Goal: Task Accomplishment & Management: Manage account settings

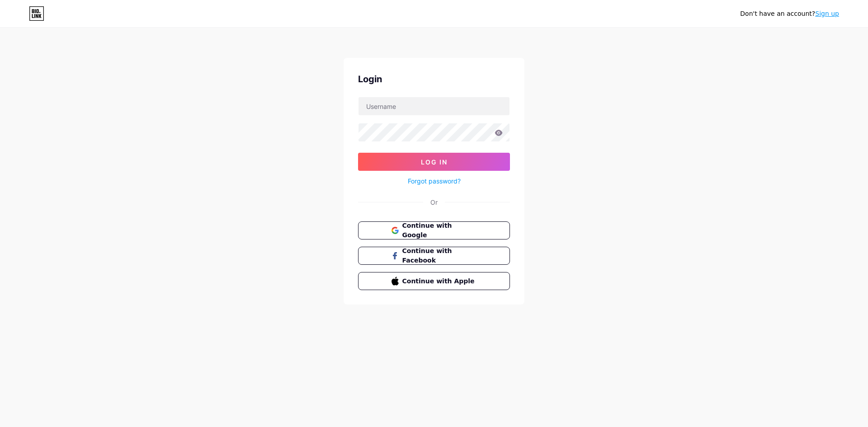
click at [443, 228] on span "Continue with Google" at bounding box center [440, 230] width 75 height 19
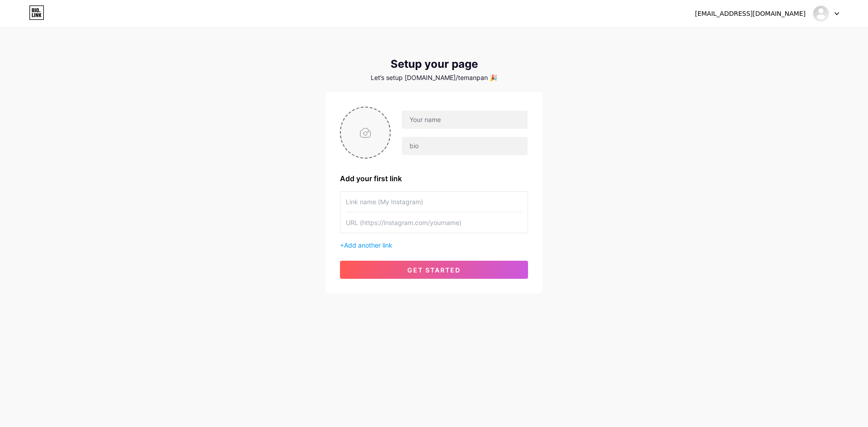
click at [364, 128] on input "file" at bounding box center [365, 133] width 49 height 50
type input "C:\fakepath\[PERSON_NAME] ONLINE (2).png"
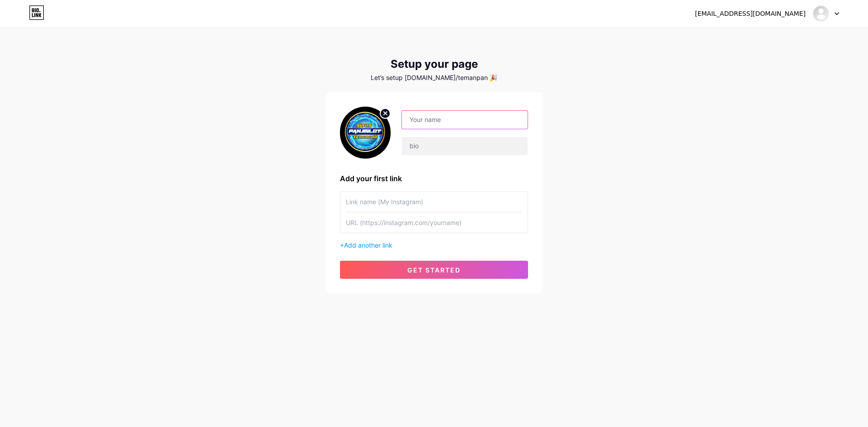
click at [435, 117] on input "text" at bounding box center [465, 120] width 126 height 18
type input "panjislot"
click at [464, 152] on input "text" at bounding box center [465, 146] width 126 height 18
click at [451, 144] on input "text" at bounding box center [465, 146] width 126 height 18
paste input "PANJISLOT - Situs paling gacor yang paling diminati [PERSON_NAME] sangat mudah …"
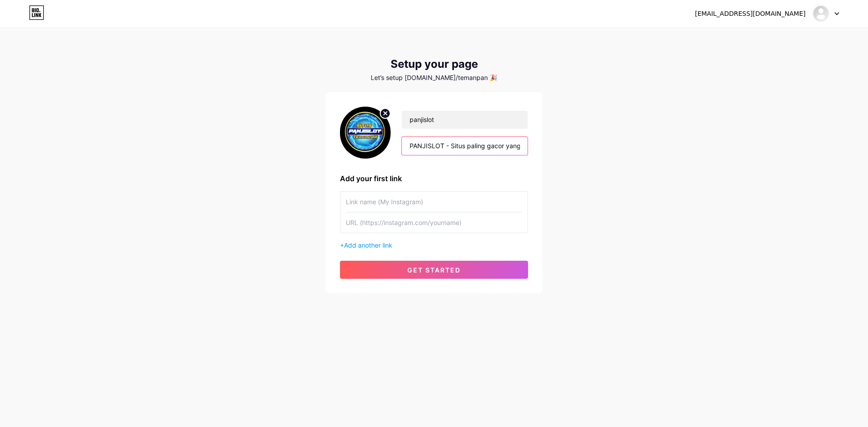
scroll to position [0, 128]
drag, startPoint x: 640, startPoint y: 170, endPoint x: 607, endPoint y: 166, distance: 33.2
click at [635, 167] on div "[EMAIL_ADDRESS][DOMAIN_NAME] Dashboard Logout Setup your page Let’s setup [DOMA…" at bounding box center [434, 161] width 868 height 322
click at [495, 147] on input "PANJISLOT - Situs paling gacor yang paling diminati [PERSON_NAME] sangat mudah …" at bounding box center [465, 146] width 126 height 18
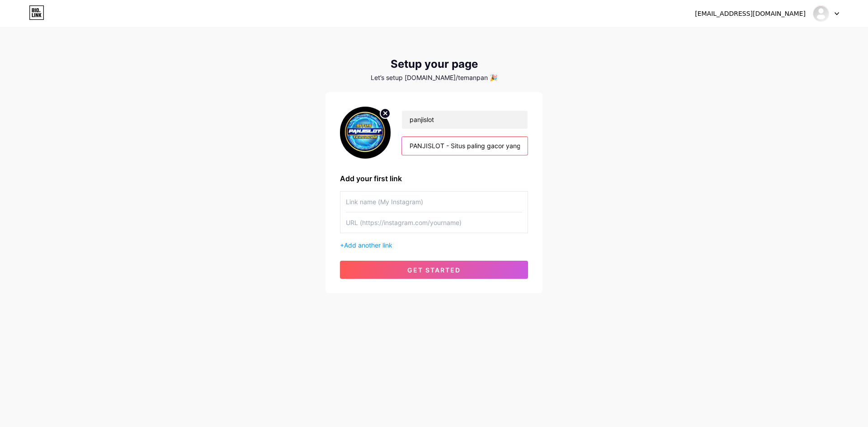
click at [495, 147] on input "PANJISLOT - Situs paling gacor yang paling diminati [PERSON_NAME] sangat mudah …" at bounding box center [465, 146] width 126 height 18
drag, startPoint x: 524, startPoint y: 147, endPoint x: 437, endPoint y: 153, distance: 86.6
click at [437, 153] on input "PANJISLOT - Situs paling mudah banjir scatteryang paling diminati [PERSON_NAME]…" at bounding box center [465, 146] width 126 height 18
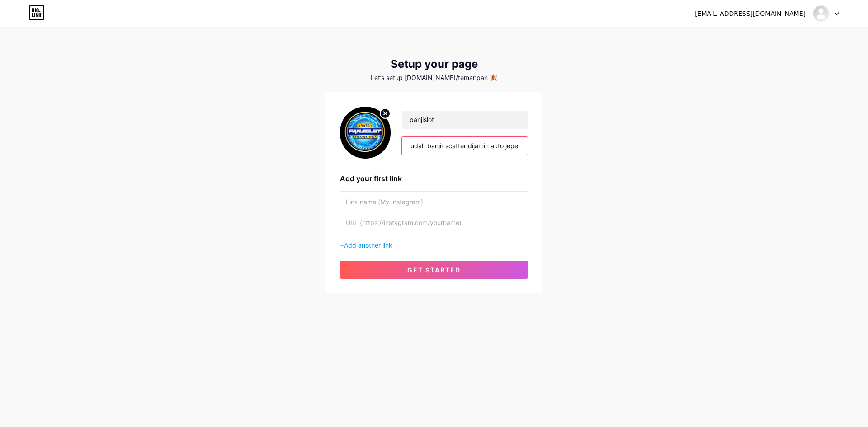
type input "PANJISLOT - Situs paling mudah banjir scatter dijamin auto jepe."
click at [559, 184] on div "[EMAIL_ADDRESS][DOMAIN_NAME] Dashboard Logout Setup your page Let’s setup [DOMA…" at bounding box center [434, 161] width 868 height 322
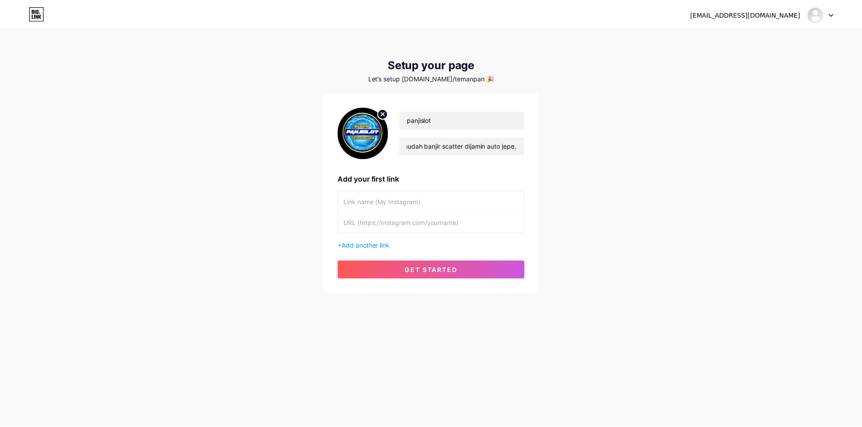
scroll to position [0, 0]
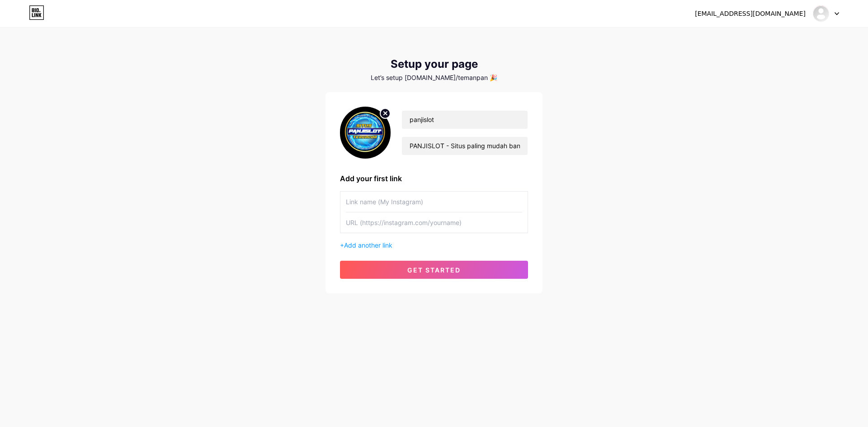
click at [447, 206] on input "text" at bounding box center [434, 202] width 176 height 20
drag, startPoint x: 626, startPoint y: 204, endPoint x: 591, endPoint y: 204, distance: 35.3
click at [626, 204] on div "[EMAIL_ADDRESS][DOMAIN_NAME] Dashboard Logout Setup your page Let’s setup [DOMA…" at bounding box center [434, 161] width 868 height 322
click at [405, 223] on input "text" at bounding box center [434, 223] width 176 height 20
paste input "[URL][DOMAIN_NAME]"
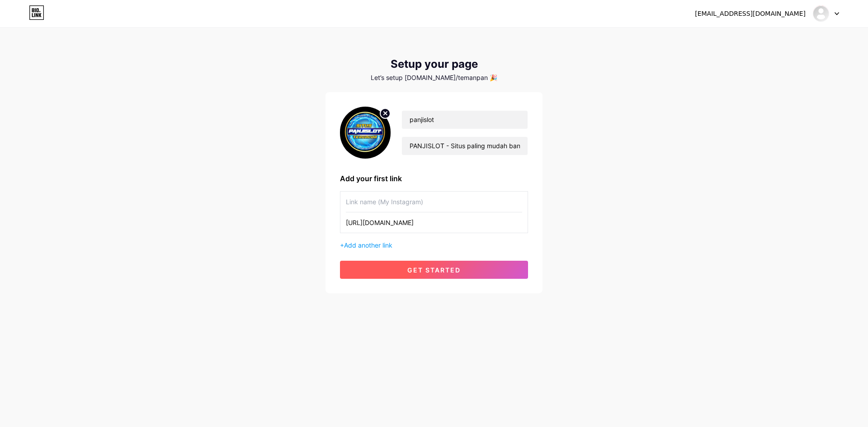
type input "[URL][DOMAIN_NAME]"
click at [469, 267] on button "get started" at bounding box center [434, 270] width 188 height 18
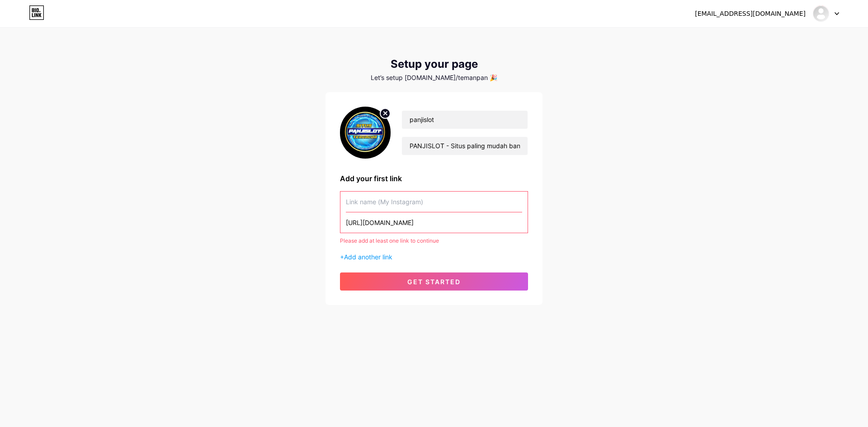
click at [564, 239] on div "[EMAIL_ADDRESS][DOMAIN_NAME] Dashboard Logout Setup your page Let’s setup [DOMA…" at bounding box center [434, 167] width 868 height 334
drag, startPoint x: 456, startPoint y: 226, endPoint x: 270, endPoint y: 224, distance: 186.3
click at [270, 224] on div "[EMAIL_ADDRESS][DOMAIN_NAME] Dashboard Logout Setup your page Let’s setup [DOMA…" at bounding box center [434, 167] width 868 height 334
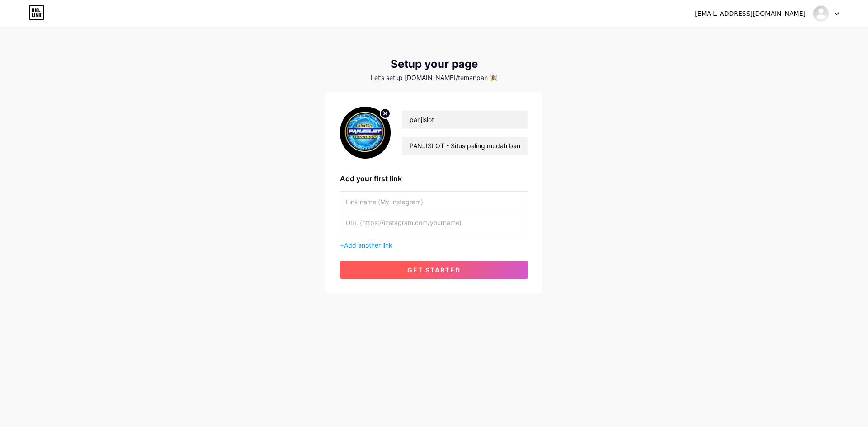
click at [449, 271] on span "get started" at bounding box center [433, 270] width 53 height 8
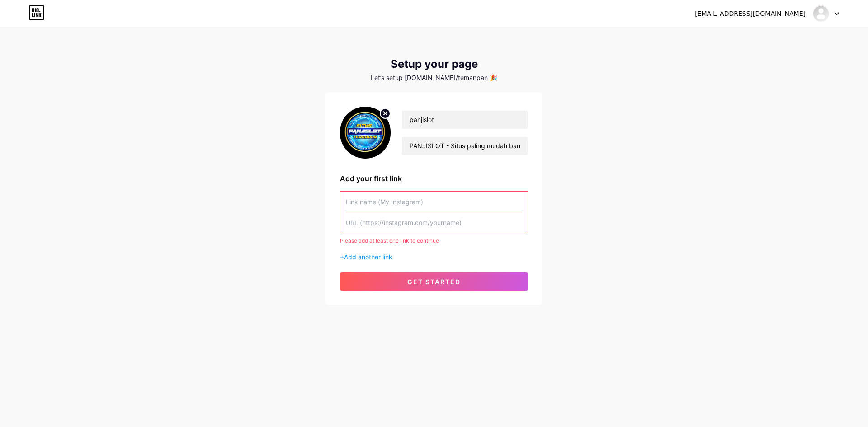
click at [393, 207] on input "text" at bounding box center [434, 202] width 176 height 20
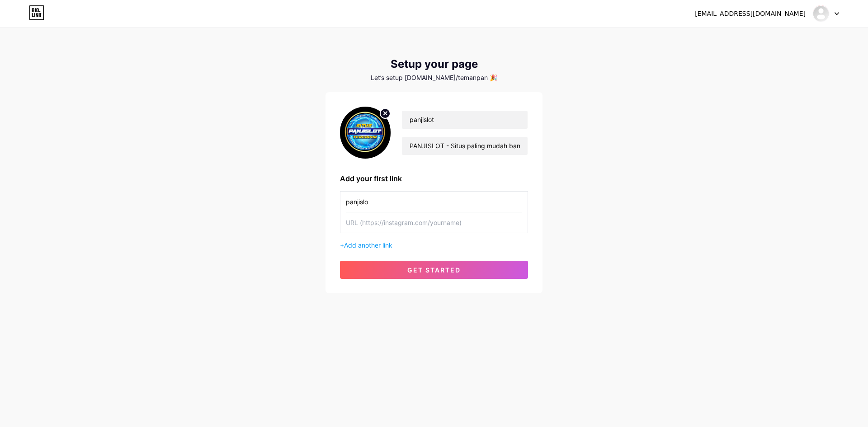
type input "panjisl"
type input "panjislot"
click at [437, 268] on span "get started" at bounding box center [433, 270] width 53 height 8
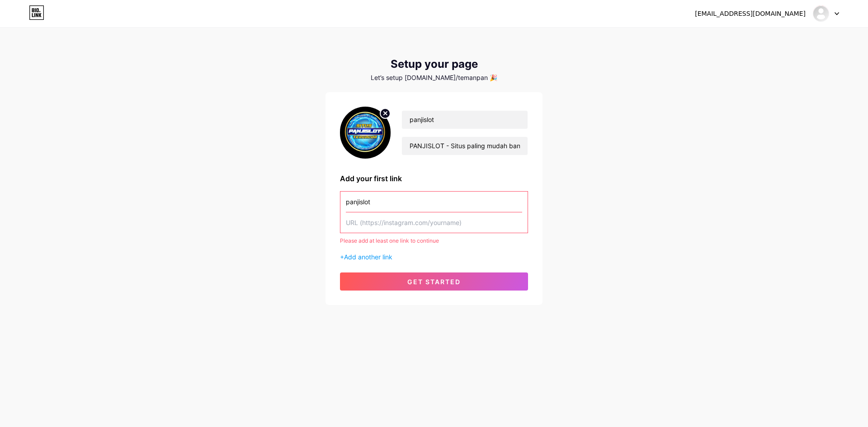
click at [601, 232] on div "[EMAIL_ADDRESS][DOMAIN_NAME] Dashboard Logout Setup your page Let’s setup [DOMA…" at bounding box center [434, 167] width 868 height 334
click at [357, 257] on span "Add another link" at bounding box center [368, 257] width 48 height 8
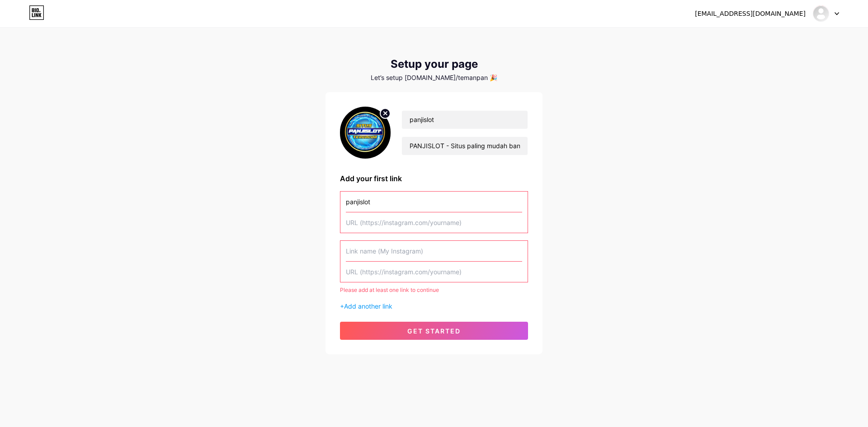
click at [506, 273] on input "text" at bounding box center [434, 272] width 176 height 20
click at [566, 271] on div "[EMAIL_ADDRESS][DOMAIN_NAME] Dashboard Logout Setup your page Let’s setup [DOMA…" at bounding box center [434, 192] width 868 height 384
click at [438, 228] on input "text" at bounding box center [434, 223] width 176 height 20
paste input "[URL][DOMAIN_NAME]"
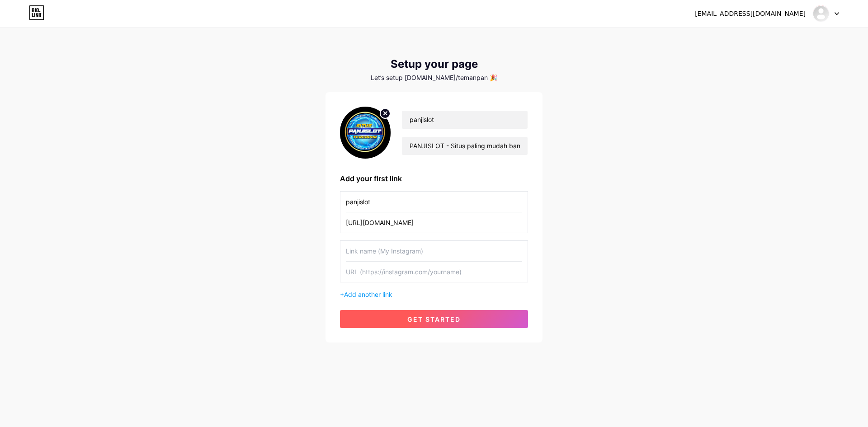
type input "[URL][DOMAIN_NAME]"
click at [459, 316] on span "get started" at bounding box center [433, 320] width 53 height 8
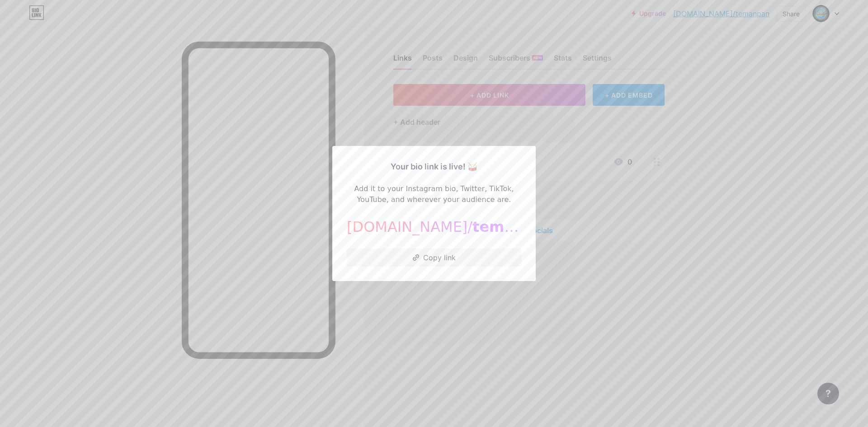
click at [473, 229] on span "temanpan" at bounding box center [514, 226] width 82 height 17
click at [608, 261] on div at bounding box center [434, 213] width 868 height 427
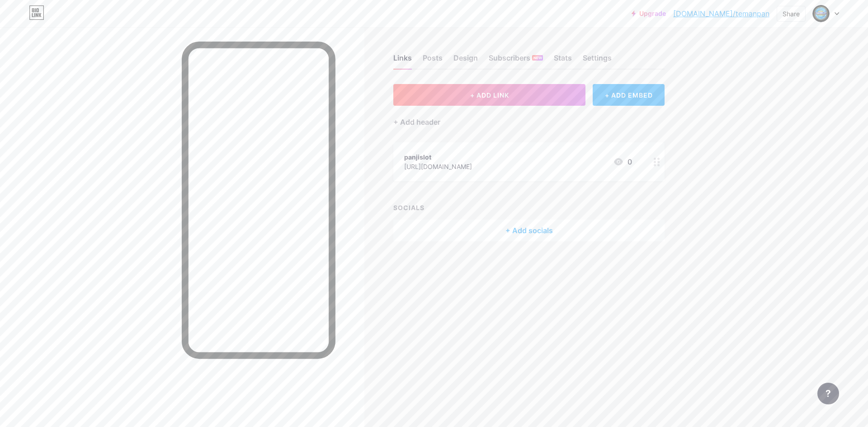
click at [761, 15] on link "[DOMAIN_NAME]/temanpan" at bounding box center [721, 13] width 96 height 11
click at [839, 12] on icon at bounding box center [837, 13] width 5 height 3
click at [789, 96] on link "Account settings" at bounding box center [783, 102] width 112 height 24
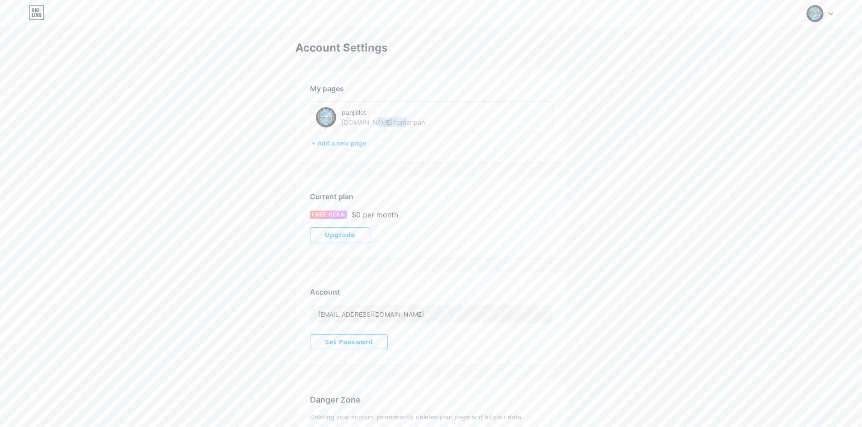
drag, startPoint x: 397, startPoint y: 122, endPoint x: 365, endPoint y: 127, distance: 32.0
click at [365, 127] on div "panjislot [DOMAIN_NAME]/temanpan" at bounding box center [395, 117] width 108 height 20
click at [360, 144] on div "+ Add a new page" at bounding box center [432, 143] width 241 height 9
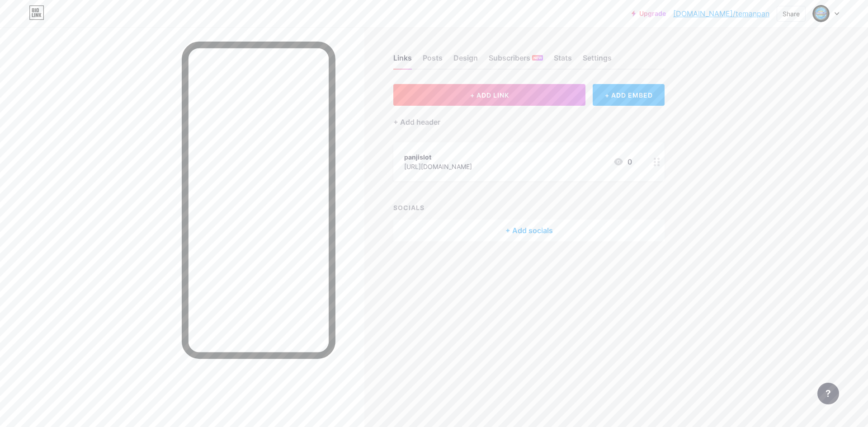
click at [409, 155] on div "panjislot" at bounding box center [438, 156] width 68 height 9
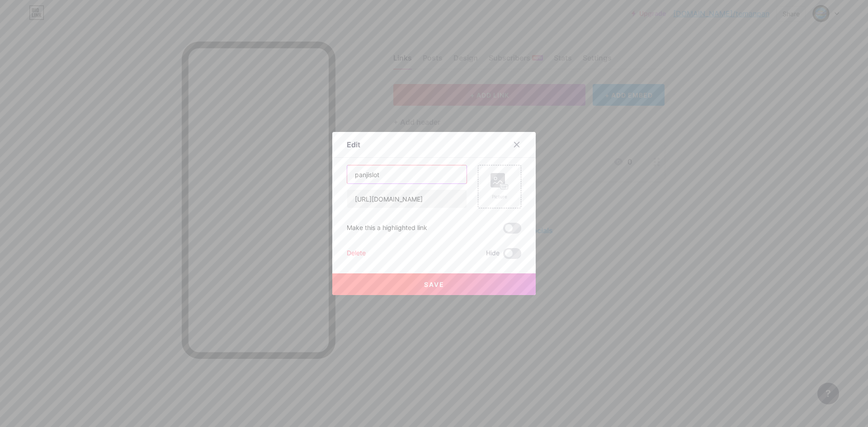
click at [352, 176] on input "panjislot" at bounding box center [406, 175] width 119 height 18
type input "p"
type input "LOGIN PANJISLOT"
click at [477, 284] on button "Save" at bounding box center [434, 285] width 204 height 22
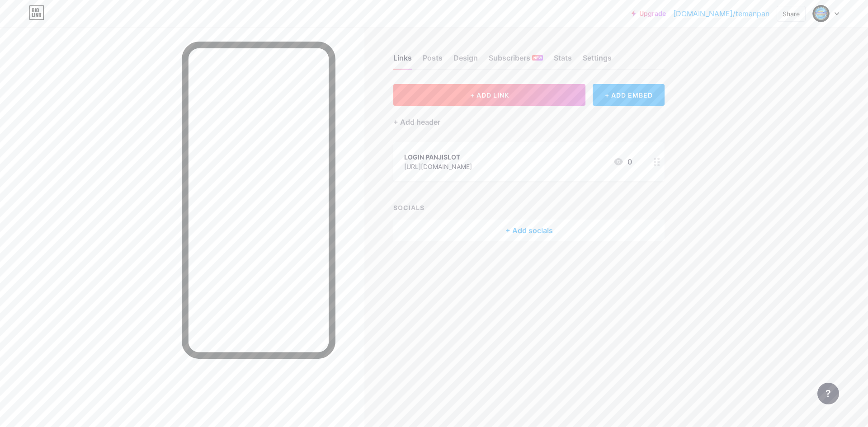
click at [552, 96] on button "+ ADD LINK" at bounding box center [489, 95] width 192 height 22
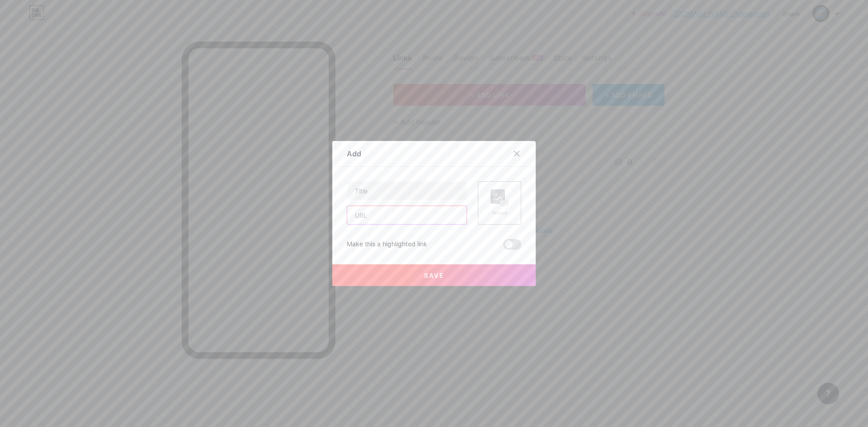
click at [411, 218] on input "text" at bounding box center [406, 215] width 119 height 18
paste input "[URL][DOMAIN_NAME]"
type input "[URL][DOMAIN_NAME]"
click at [430, 193] on input "text" at bounding box center [406, 191] width 119 height 18
type input "DAFTAR PANJISLOT"
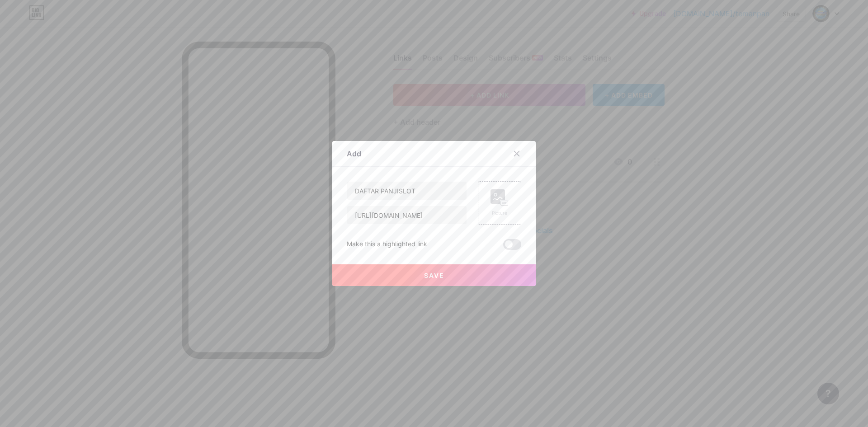
click at [447, 277] on button "Save" at bounding box center [434, 276] width 204 height 22
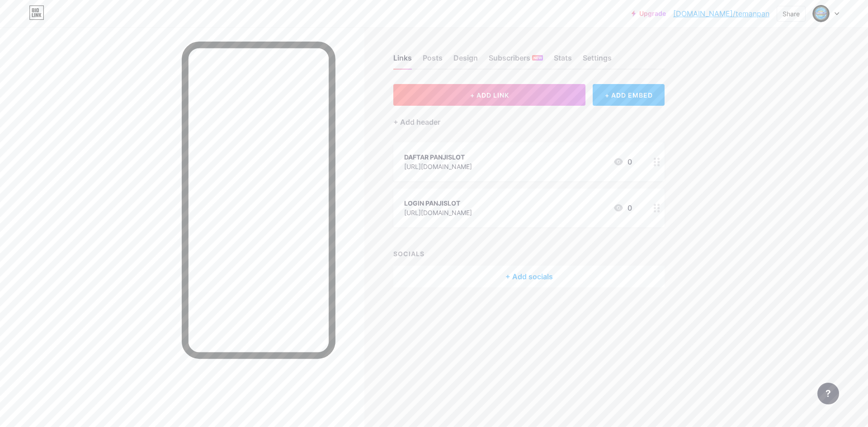
drag, startPoint x: 411, startPoint y: 204, endPoint x: 424, endPoint y: 180, distance: 27.5
click at [424, 180] on span "DAFTAR PANJISLOT [URL][DOMAIN_NAME] 0 LOGIN PANJISLOT [URL][DOMAIN_NAME] 0" at bounding box center [528, 184] width 271 height 85
click at [485, 99] on button "+ ADD LINK" at bounding box center [489, 95] width 192 height 22
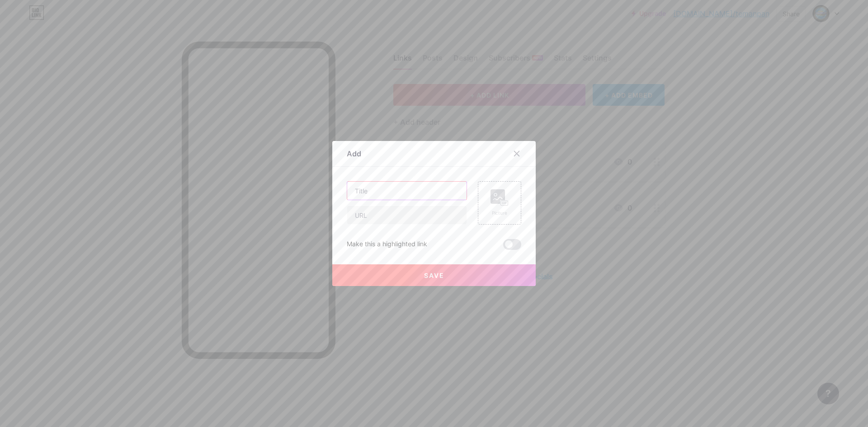
click at [408, 187] on input "text" at bounding box center [406, 191] width 119 height 18
paste input "[URL][DOMAIN_NAME]"
type input "[URL][DOMAIN_NAME]"
click at [418, 214] on input "text" at bounding box center [406, 215] width 119 height 18
paste input "[URL][DOMAIN_NAME]"
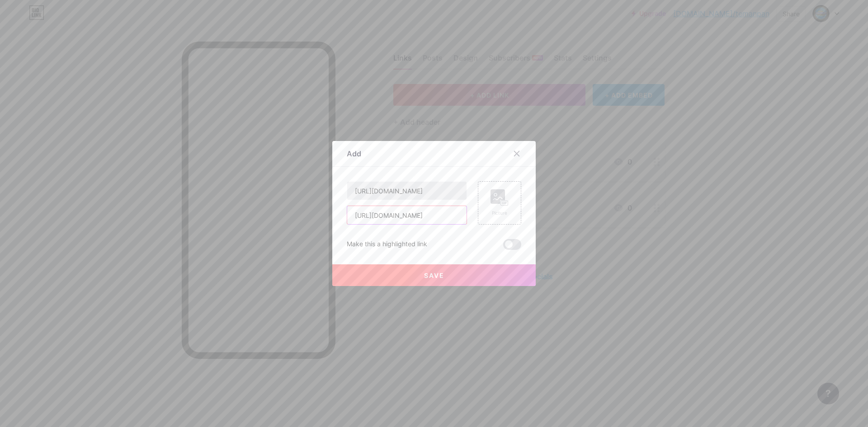
type input "[URL][DOMAIN_NAME]"
click at [434, 194] on input "[URL][DOMAIN_NAME]" at bounding box center [406, 191] width 119 height 18
type input "d"
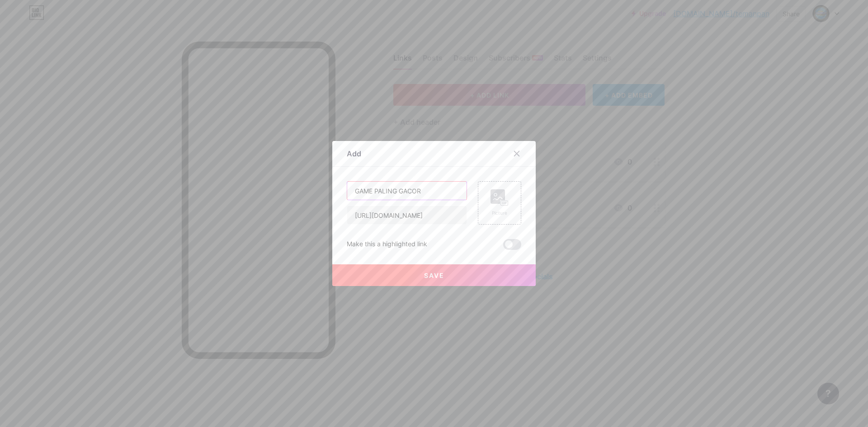
type input "GAME PALING GACOR"
click at [436, 274] on span "Save" at bounding box center [434, 276] width 20 height 8
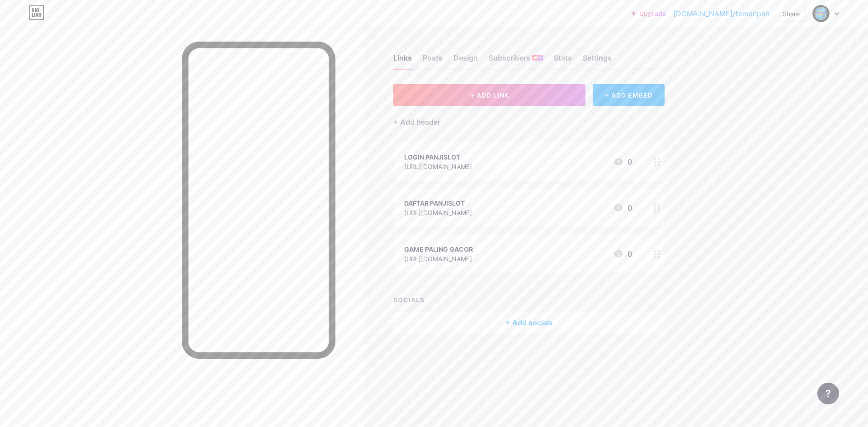
click at [696, 246] on div "Links Posts Design Subscribers NEW Stats Settings + ADD LINK + ADD EMBED + Add …" at bounding box center [351, 203] width 703 height 352
click at [465, 57] on div "Design" at bounding box center [466, 60] width 24 height 16
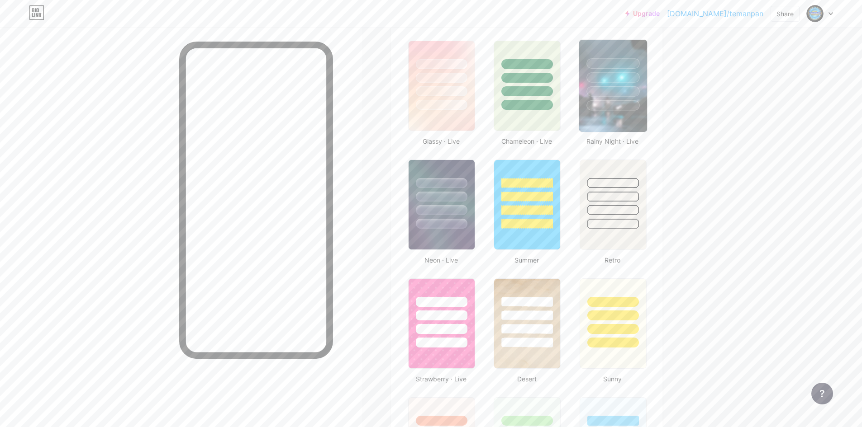
scroll to position [317, 0]
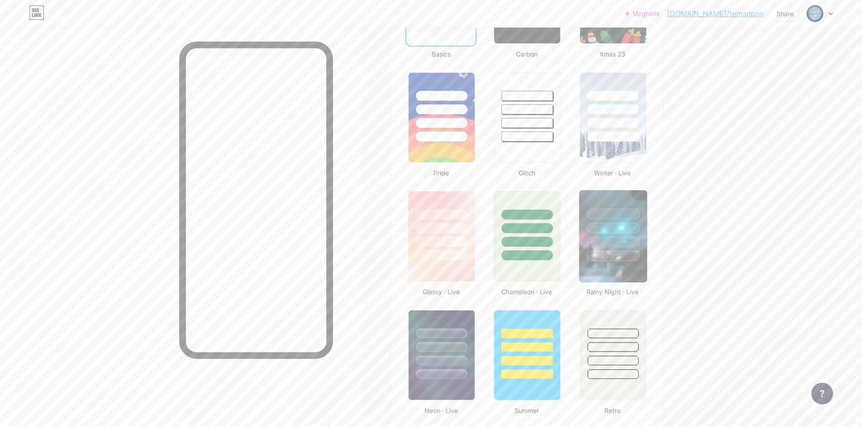
click at [628, 234] on div at bounding box center [613, 225] width 68 height 71
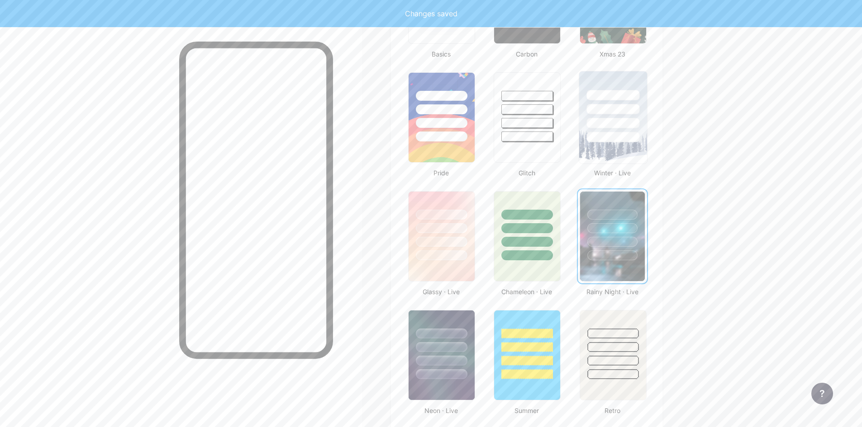
scroll to position [226, 0]
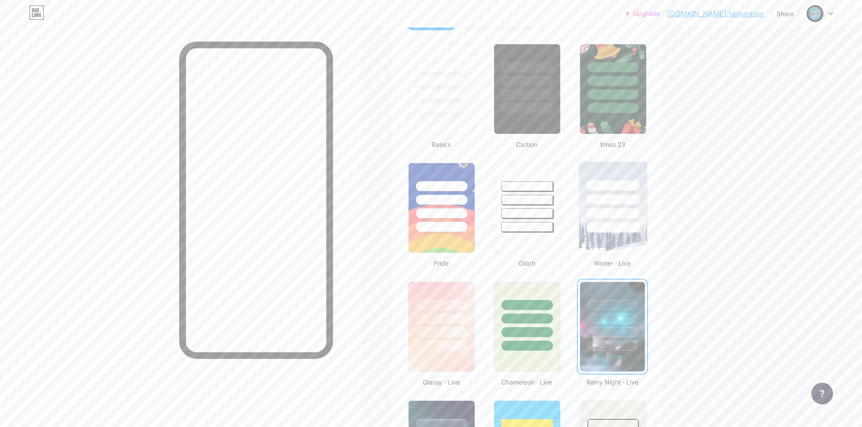
click at [625, 215] on div at bounding box center [612, 213] width 53 height 10
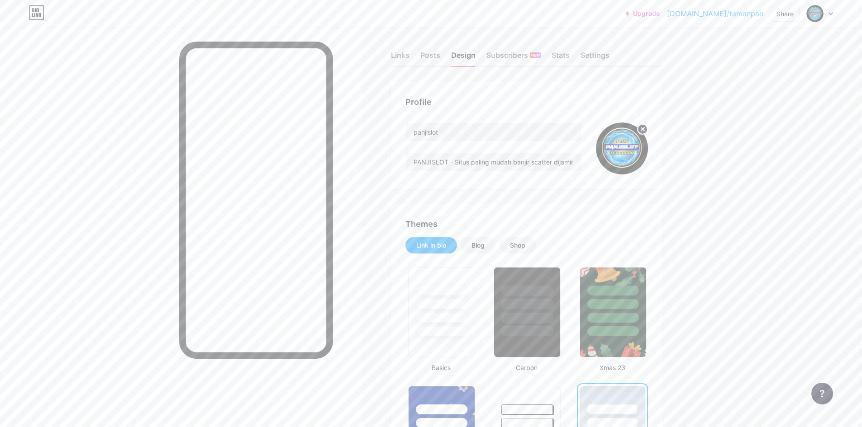
scroll to position [0, 0]
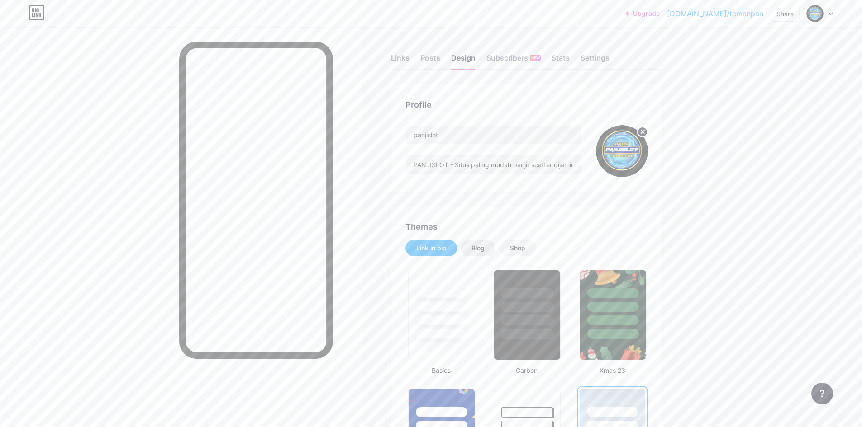
click at [481, 246] on div "Blog" at bounding box center [477, 248] width 13 height 9
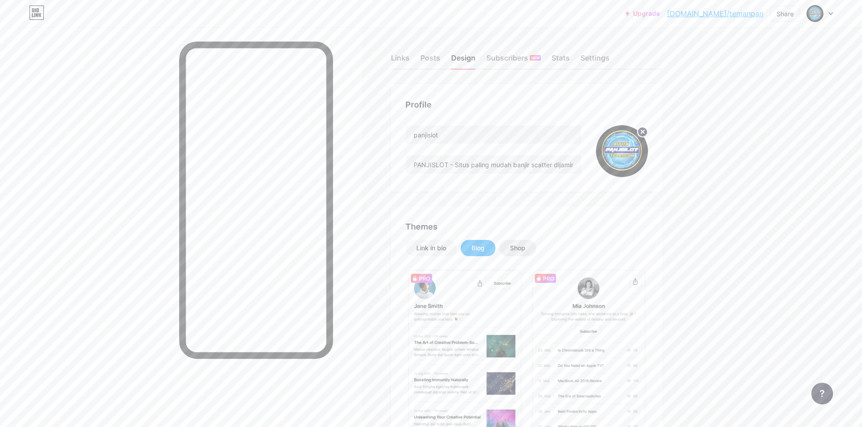
click at [525, 247] on div "Shop" at bounding box center [517, 248] width 15 height 9
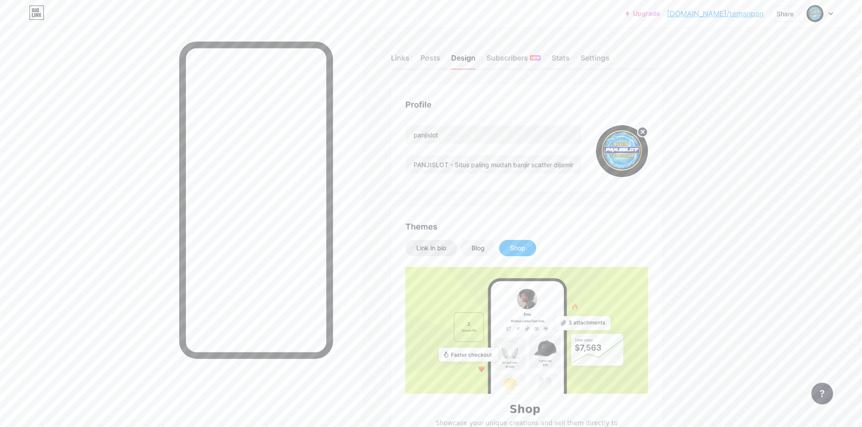
click at [434, 246] on div "Link in bio" at bounding box center [431, 248] width 30 height 9
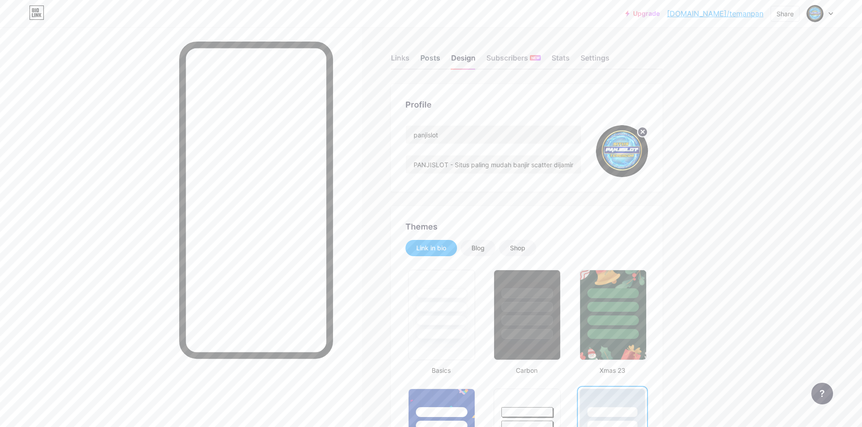
click at [436, 58] on div "Posts" at bounding box center [430, 60] width 20 height 16
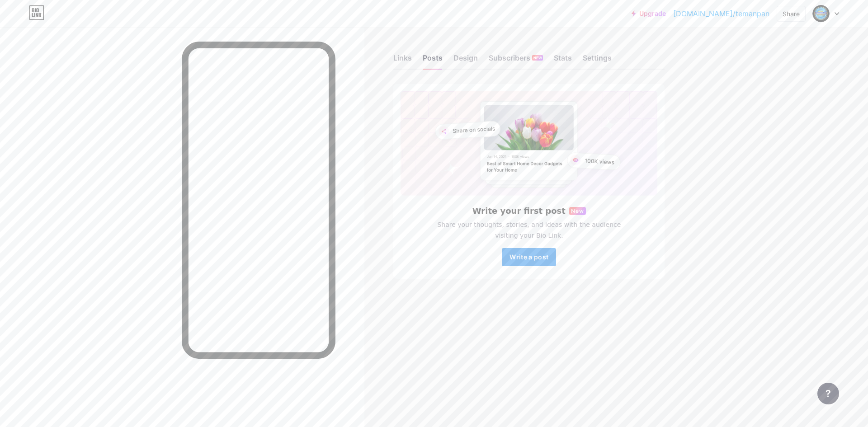
click at [533, 263] on button "Write a post" at bounding box center [529, 257] width 54 height 18
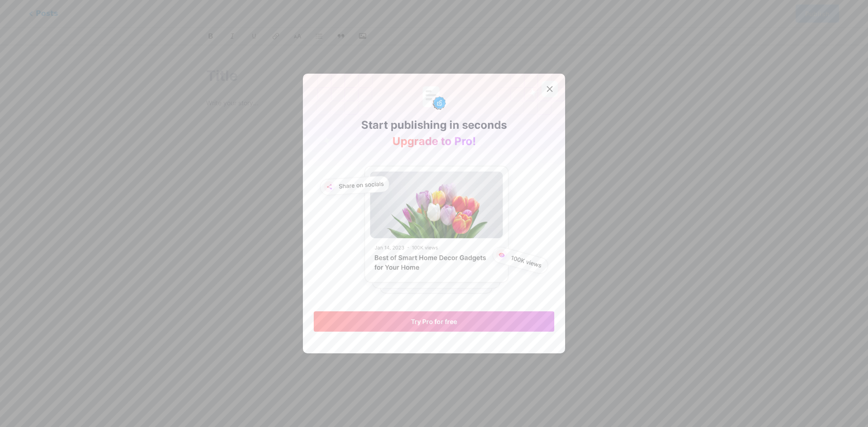
click at [548, 85] on div at bounding box center [550, 89] width 16 height 16
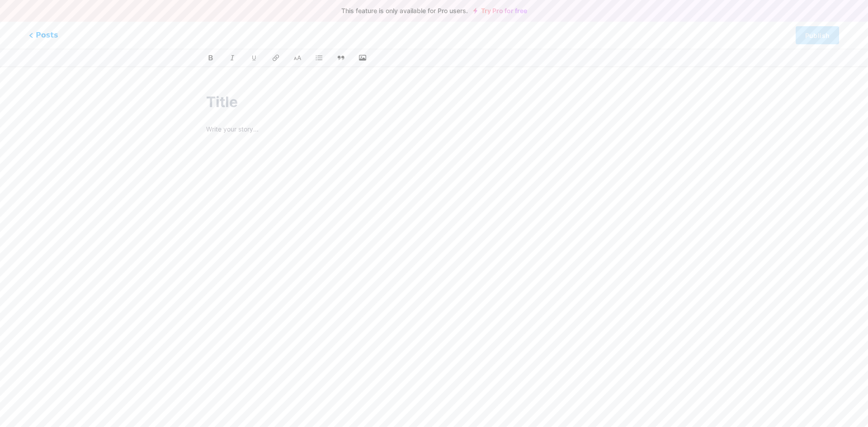
click at [391, 115] on div at bounding box center [434, 223] width 481 height 284
click at [283, 108] on input "text" at bounding box center [434, 102] width 456 height 22
click at [38, 38] on span "Posts" at bounding box center [44, 35] width 32 height 12
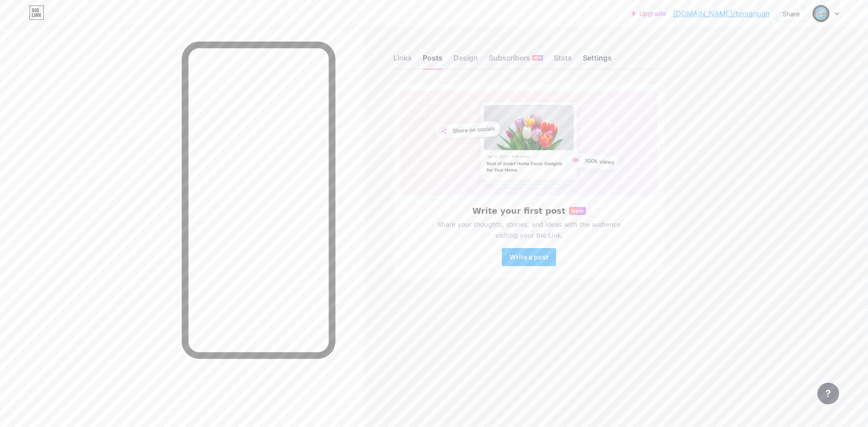
click at [592, 53] on div "Settings" at bounding box center [597, 60] width 29 height 16
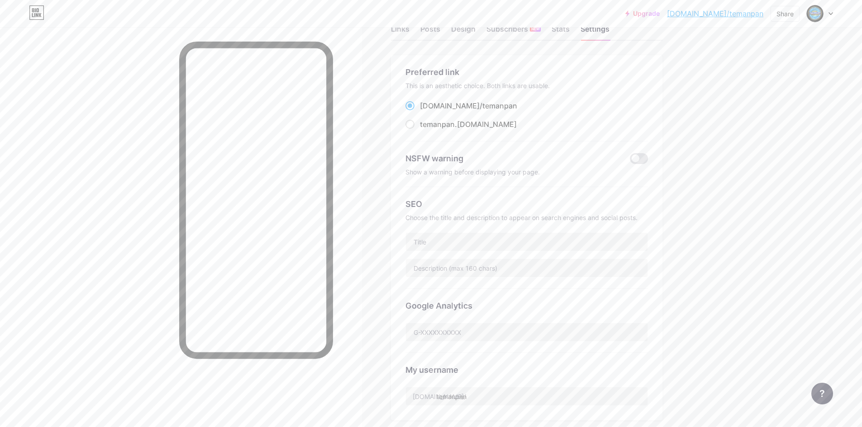
scroll to position [45, 0]
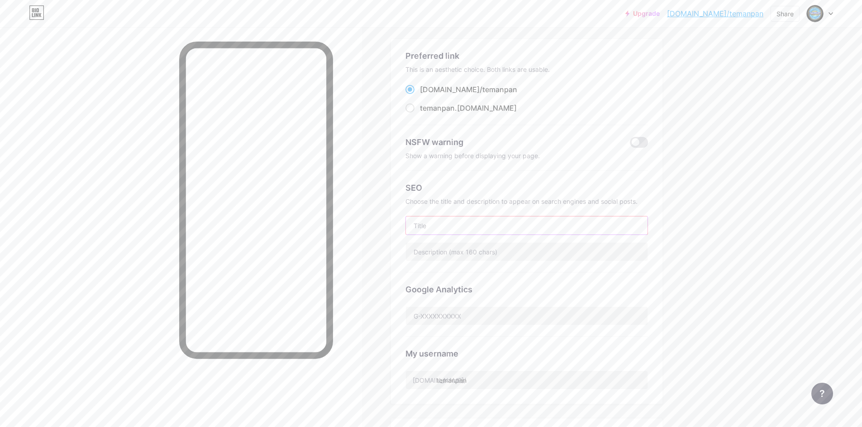
click at [472, 230] on input "text" at bounding box center [527, 226] width 242 height 18
click at [441, 222] on input "text" at bounding box center [527, 226] width 242 height 18
paste input "PANJISLOT - Situs paling mudah banjir scatter dijamin auto jepe."
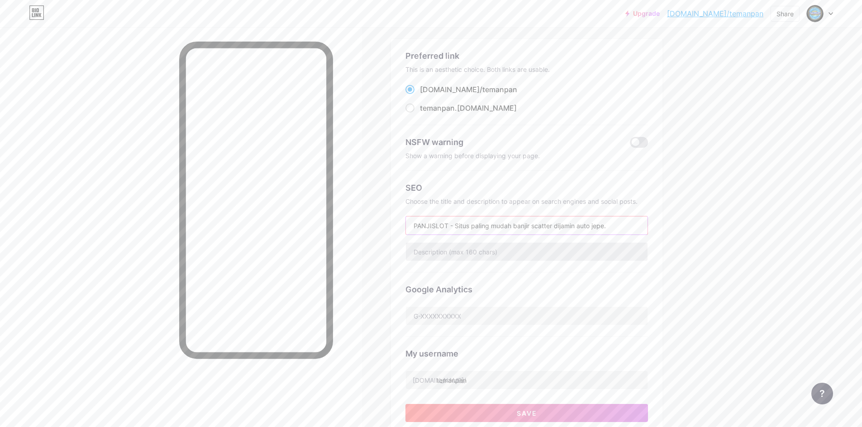
type input "PANJISLOT - Situs paling mudah banjir scatter dijamin auto jepe."
click at [468, 251] on input "text" at bounding box center [527, 252] width 242 height 18
paste input "PANJISLOT - Situs paling mudah banjir scatter dijamin auto jepe."
type input "PANJISLOT - Situs paling mudah banjir scatter dijamin auto jepe."
click at [510, 227] on input "PANJISLOT - Situs paling mudah banjir scatter dijamin auto jepe." at bounding box center [527, 226] width 242 height 18
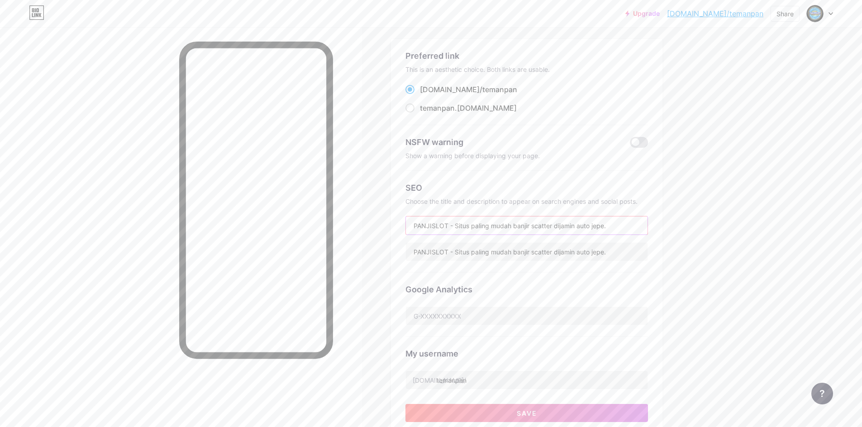
click at [510, 227] on input "PANJISLOT - Situs paling mudah banjir scatter dijamin auto jepe." at bounding box center [527, 226] width 242 height 18
type input "PANJISLOT"
click at [706, 208] on div "Upgrade [DOMAIN_NAME]/temanp... [DOMAIN_NAME]/temanpan Share Switch accounts pa…" at bounding box center [431, 325] width 862 height 741
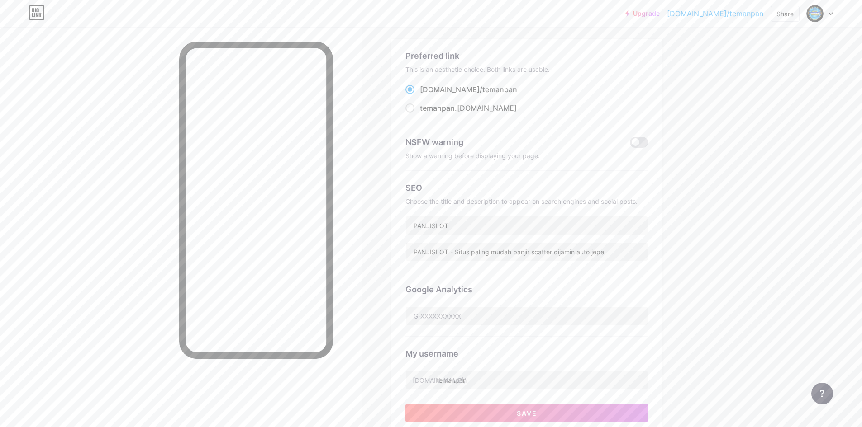
scroll to position [181, 0]
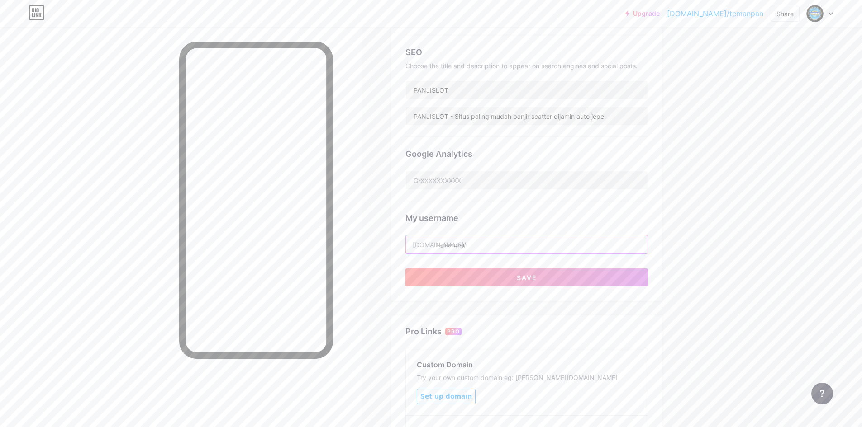
click at [477, 245] on input "temanpan" at bounding box center [527, 245] width 242 height 18
click at [754, 251] on div "Upgrade [DOMAIN_NAME]/temanp... [DOMAIN_NAME]/temanpan Share Switch accounts pa…" at bounding box center [431, 189] width 862 height 741
click at [503, 243] on input "temanpanji" at bounding box center [527, 245] width 242 height 18
type input "temanpanjislot"
click at [645, 226] on div "My username [DOMAIN_NAME]/ temanpanjislot" at bounding box center [526, 227] width 242 height 53
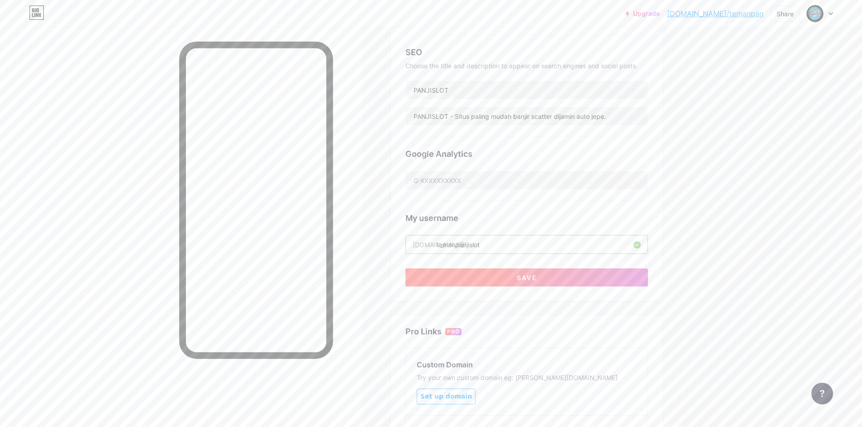
click at [565, 276] on button "Save" at bounding box center [526, 278] width 242 height 18
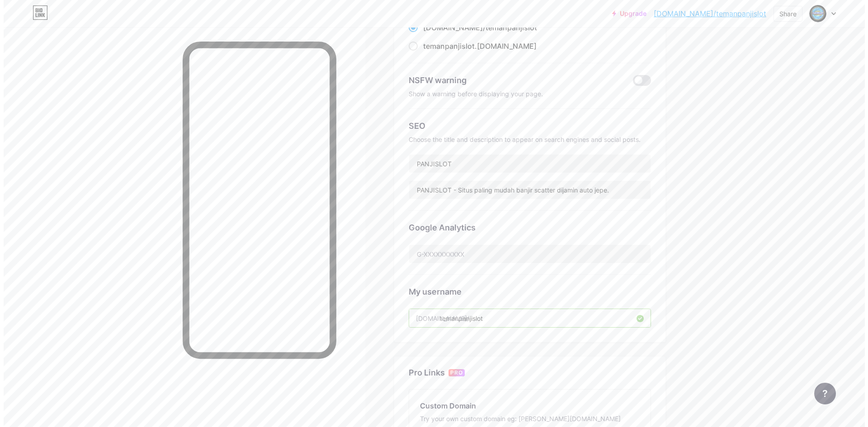
scroll to position [0, 0]
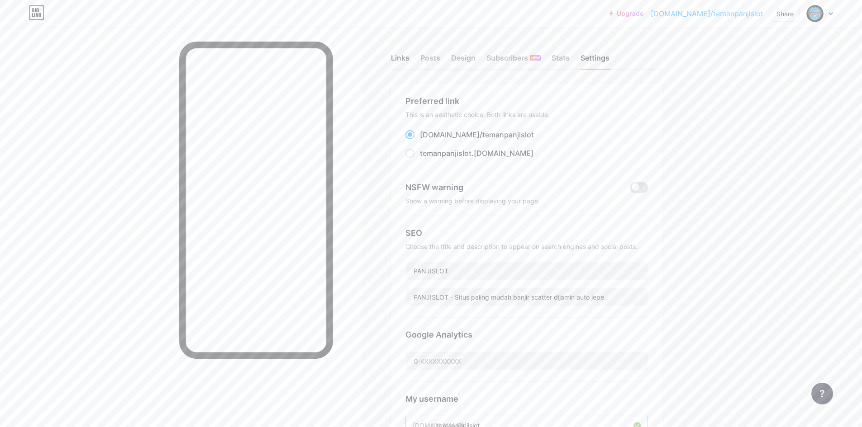
click at [409, 57] on div "Links" at bounding box center [400, 60] width 19 height 16
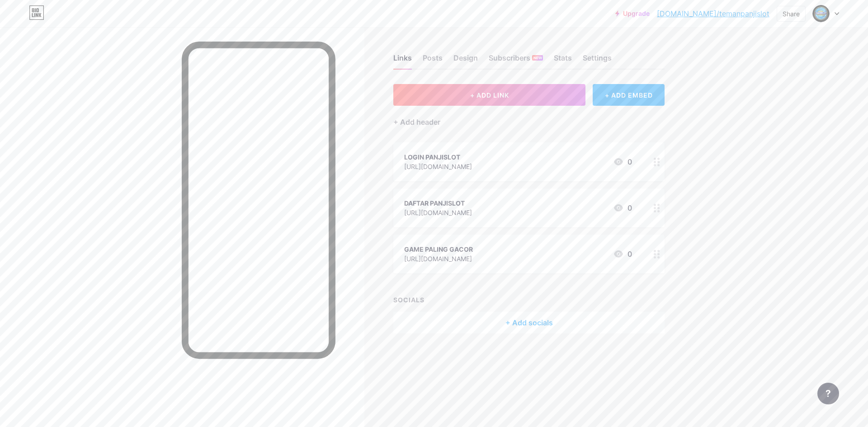
click at [834, 12] on div at bounding box center [826, 13] width 26 height 16
click at [777, 57] on div "panjislot" at bounding box center [788, 54] width 70 height 7
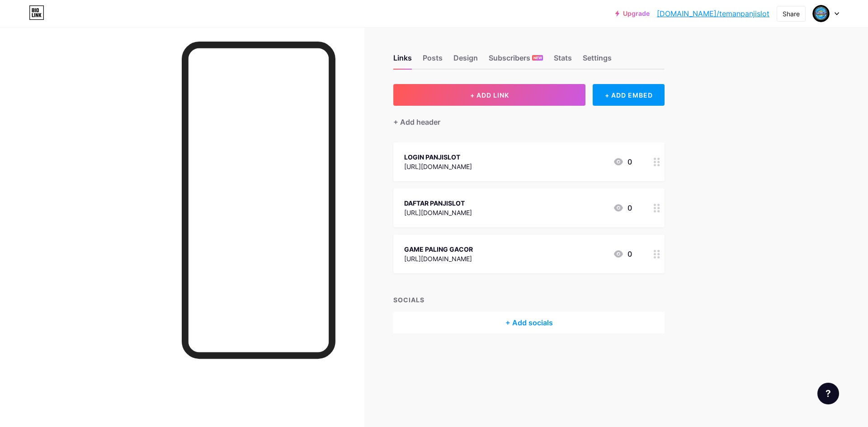
click at [834, 13] on div at bounding box center [826, 13] width 26 height 16
click at [779, 104] on link "Account settings" at bounding box center [783, 102] width 112 height 24
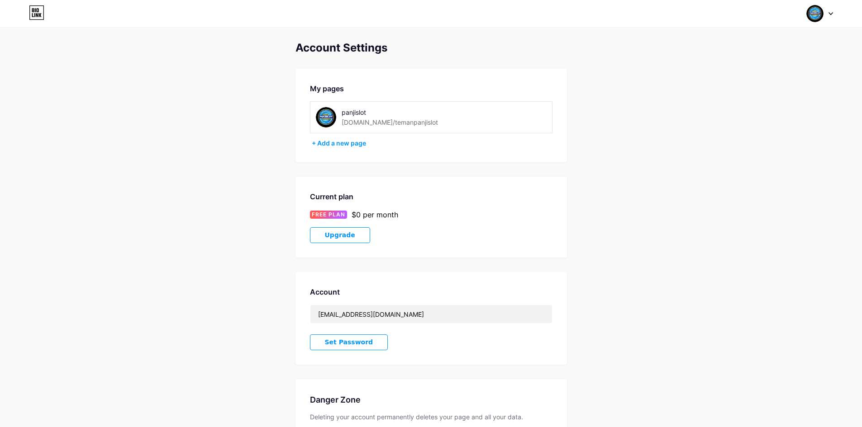
click at [364, 113] on div "panjislot" at bounding box center [401, 112] width 121 height 9
drag, startPoint x: 369, startPoint y: 113, endPoint x: 332, endPoint y: 113, distance: 37.1
click at [332, 113] on div "panjislot bio.link/temanpanjislot" at bounding box center [393, 117] width 154 height 20
click at [398, 104] on div "panjislot bio.link/temanpanjislot" at bounding box center [431, 117] width 242 height 32
click at [368, 110] on div "panjislot" at bounding box center [401, 112] width 121 height 9
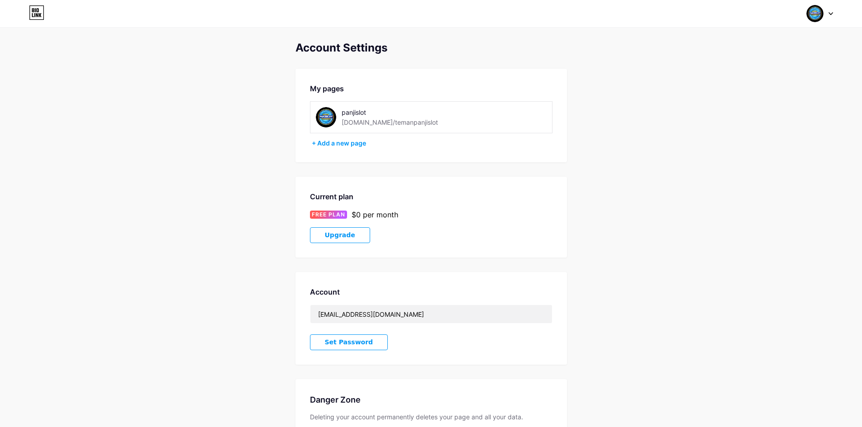
click at [360, 111] on div "panjislot" at bounding box center [401, 112] width 121 height 9
click at [685, 164] on div "Account Settings My pages panjislot bio.link/temanpanjislot + Add a new page Cu…" at bounding box center [431, 255] width 862 height 426
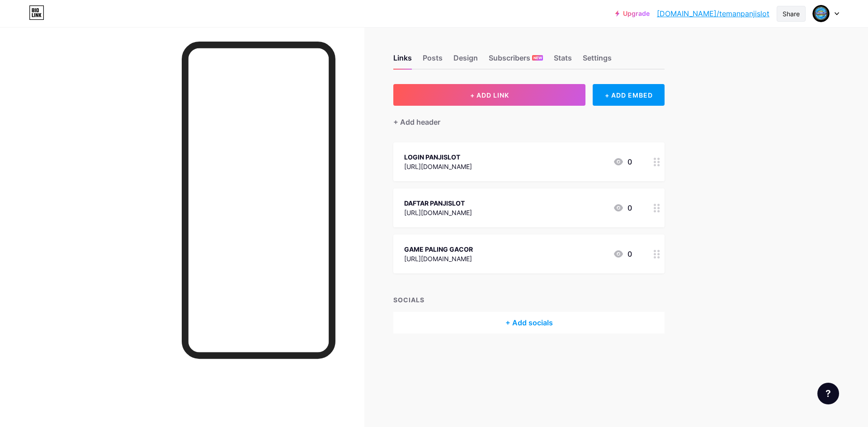
click at [791, 14] on div "Share" at bounding box center [791, 13] width 17 height 9
click at [736, 51] on div "Copy link" at bounding box center [738, 47] width 135 height 22
click at [755, 160] on div "Upgrade bio.link/temanp... bio.link/temanpanjislot Share Copied https://bio.lin…" at bounding box center [434, 213] width 868 height 427
drag, startPoint x: 762, startPoint y: 98, endPoint x: 749, endPoint y: 94, distance: 13.4
click at [762, 98] on div "Upgrade bio.link/temanp... bio.link/temanpanjislot Share Switch accounts panjis…" at bounding box center [434, 213] width 868 height 427
